Goal: Information Seeking & Learning: Check status

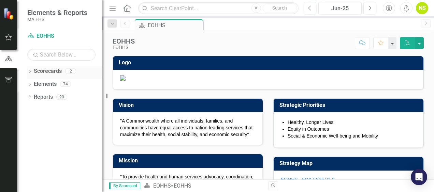
click at [62, 70] on div "Scorecards 2" at bounding box center [68, 72] width 69 height 13
click at [32, 71] on icon "Dropdown" at bounding box center [29, 72] width 5 height 4
click at [47, 84] on link "EOHHS" at bounding box center [70, 84] width 65 height 8
click at [35, 84] on icon "Dropdown" at bounding box center [33, 84] width 5 height 4
click at [48, 95] on link "MCB" at bounding box center [73, 97] width 58 height 8
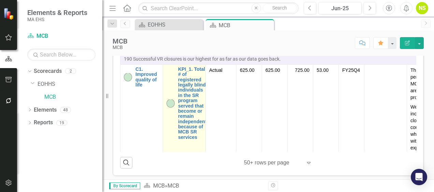
click at [169, 108] on img at bounding box center [170, 104] width 8 height 8
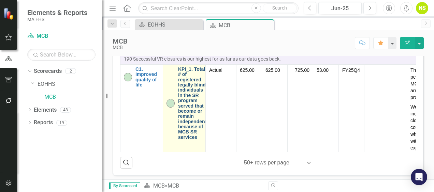
click at [184, 140] on link "KPI_1. Total # of registered legally blind individuals in the SR program served…" at bounding box center [192, 103] width 28 height 73
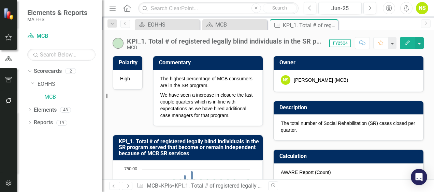
click at [340, 42] on span "FY25Q4" at bounding box center [340, 44] width 22 height 8
click at [339, 42] on span "FY25Q4" at bounding box center [340, 44] width 22 height 8
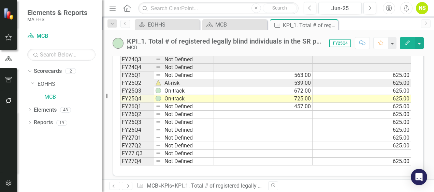
scroll to position [277, 0]
